Goal: Use online tool/utility: Utilize a website feature to perform a specific function

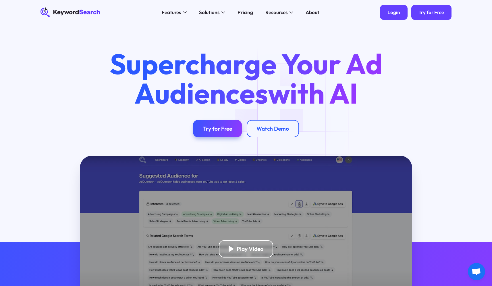
click at [387, 12] on link "Login" at bounding box center [393, 12] width 27 height 15
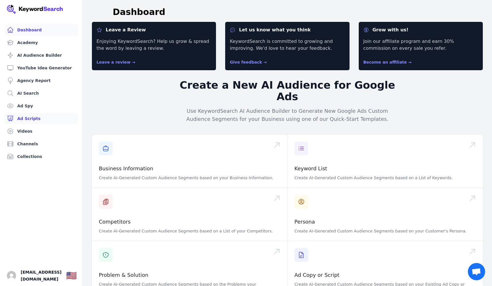
click at [22, 118] on link "Ad Scripts" at bounding box center [41, 118] width 73 height 11
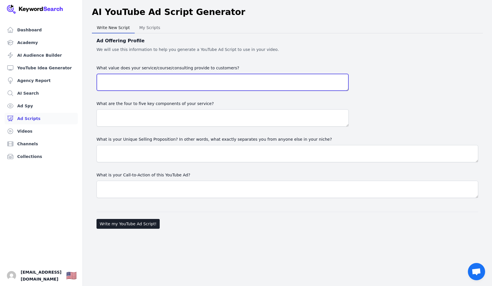
click at [191, 90] on textarea "What value does your service/course/consulting provide to customers?" at bounding box center [223, 82] width 252 height 17
paste textarea "Efficient, outcome-focused representation: You emphasize “optimal results witho…"
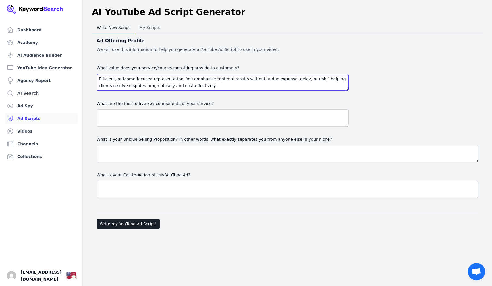
scroll to position [52, 0]
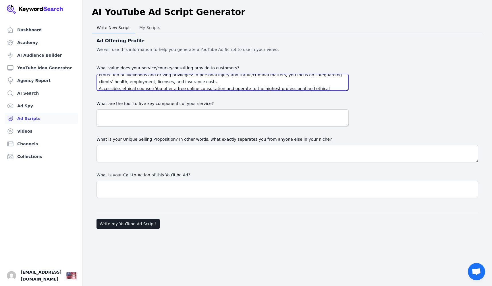
type textarea "Efficient, outcome-focused representation: You emphasize “optimal results witho…"
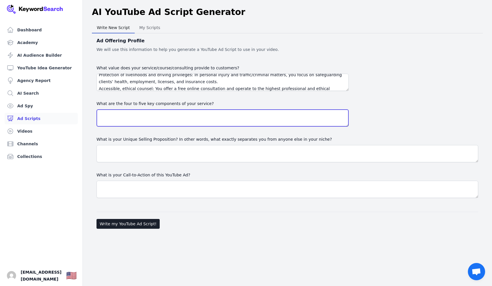
click at [240, 122] on textarea at bounding box center [223, 117] width 252 height 17
paste textarea "Business and Commercial Litigation: Contract disputes, construction, and real p…"
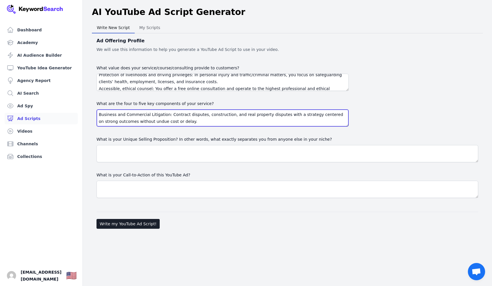
scroll to position [45, 0]
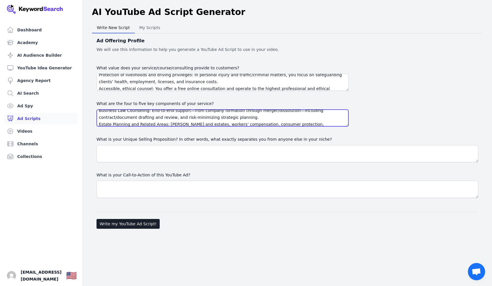
type textarea "Business and Commercial Litigation: Contract disputes, construction, and real p…"
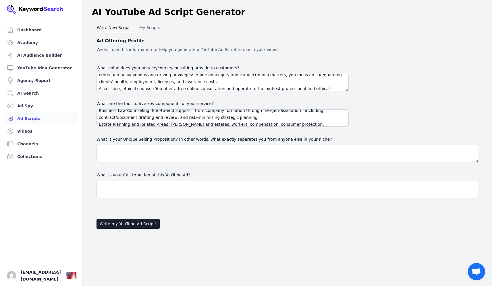
click at [218, 144] on div "What is your Unique Selling Proposition? In other words, what exactly separates…" at bounding box center [288, 149] width 382 height 26
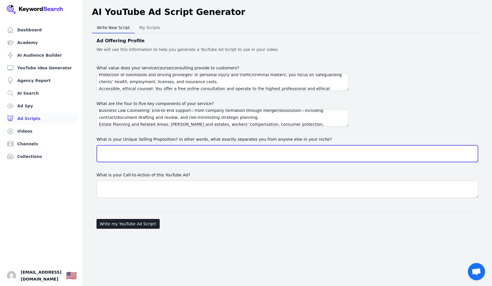
click at [216, 154] on textarea "What is your Unique Selling Proposition? In other words, what exactly separates…" at bounding box center [288, 153] width 382 height 17
paste textarea "Lore-ipsumdo, sitametcon-adipisc elitsedd eius: Tempor incid utlaboree, dol mag…"
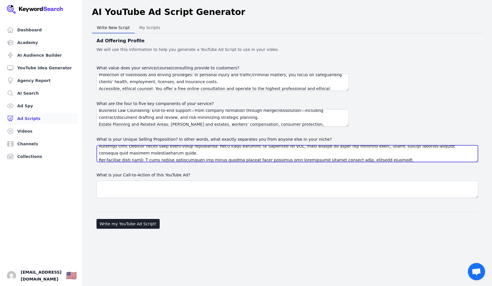
type textarea "Lore-ipsumdo, sitametcon-adipisc elitsedd eius: Tempor incid utlaboree, dol mag…"
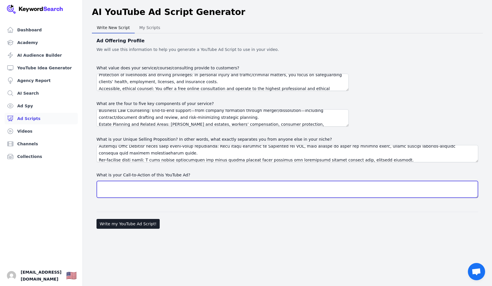
click at [178, 197] on textarea "What is your Call-to-Action of this YouTube Ad?" at bounding box center [288, 189] width 382 height 17
paste textarea "Primary CTA: “Tell Us About Your Case — Get a Free Consultation” Button copy: “…"
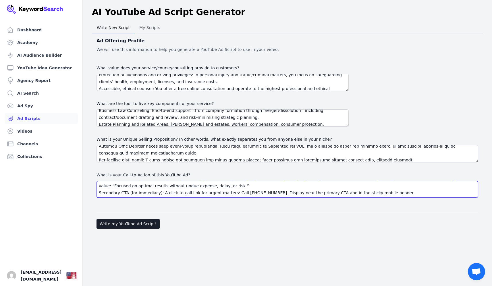
type textarea "Primary CTA: “Tell Us About Your Case — Get a Free Consultation” Button copy: “…"
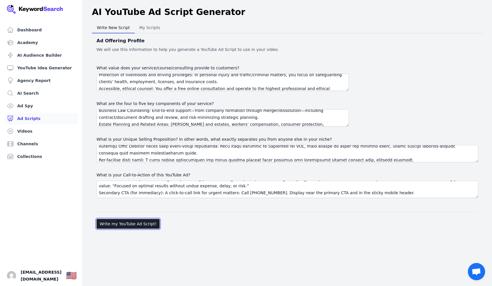
click at [136, 224] on button "Write my YouTube Ad Script!" at bounding box center [128, 224] width 63 height 10
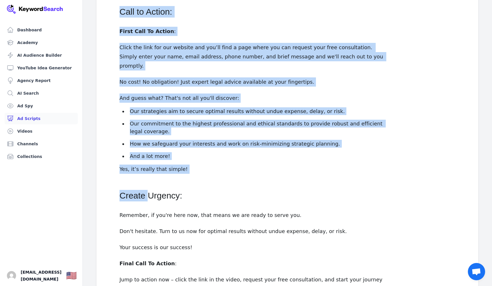
scroll to position [661, 0]
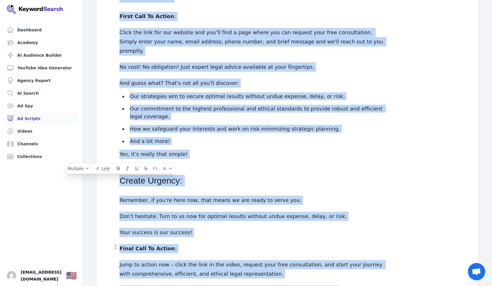
drag, startPoint x: 120, startPoint y: 111, endPoint x: 325, endPoint y: 244, distance: 244.7
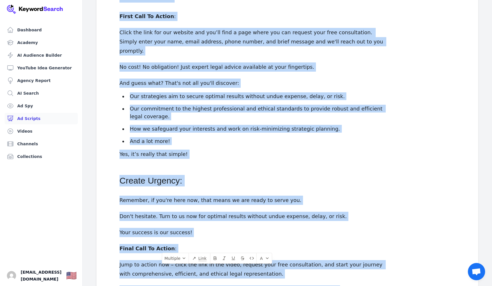
copy div "Lore → Ipsumdo → Sita co Adipis 6 Elits DOEIUSMOD! Tem inc u laboreet dolor mag…"
